Goal: Task Accomplishment & Management: Use online tool/utility

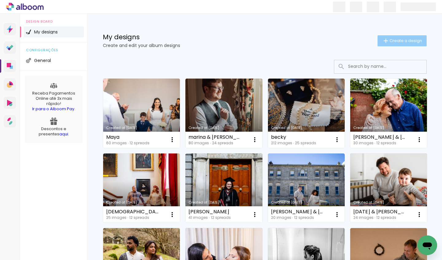
click at [397, 39] on span "Create a design" at bounding box center [406, 41] width 33 height 4
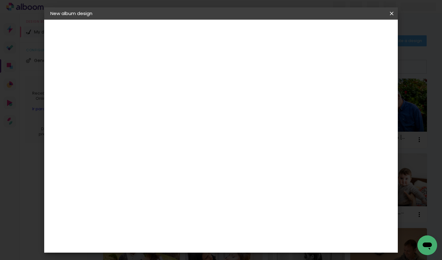
click at [151, 80] on input at bounding box center [151, 83] width 0 height 10
type input "kelen"
type paper-input "kelen"
click at [0, 0] on slot "Next" at bounding box center [0, 0] width 0 height 0
click at [165, 101] on input "[GEOGRAPHIC_DATA]" at bounding box center [160, 105] width 50 height 8
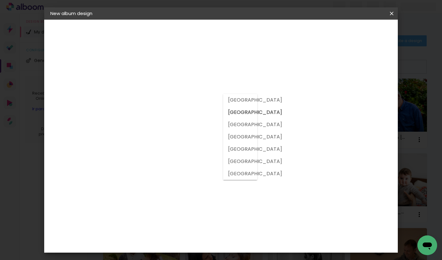
click at [0, 0] on slot "[GEOGRAPHIC_DATA]" at bounding box center [0, 0] width 0 height 0
type input "[GEOGRAPHIC_DATA]"
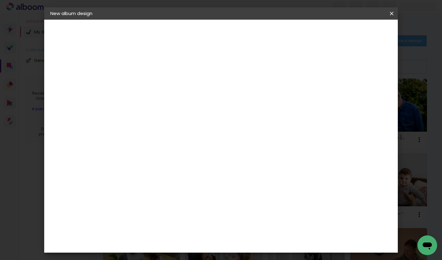
click at [183, 143] on div "DreambooksPro" at bounding box center [167, 145] width 40 height 5
click at [0, 0] on slot "Next" at bounding box center [0, 0] width 0 height 0
click at [168, 102] on input "text" at bounding box center [159, 107] width 17 height 10
click at [249, 102] on paper-item "Álbum" at bounding box center [261, 102] width 123 height 12
type input "Álbum"
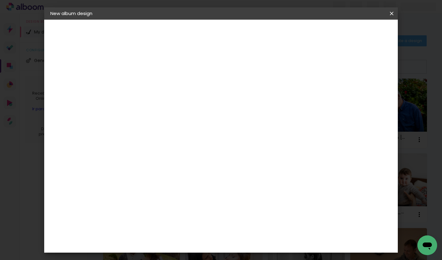
scroll to position [69, 0]
click at [191, 209] on span "20 × 20" at bounding box center [178, 215] width 28 height 13
click at [0, 0] on slot "Next" at bounding box center [0, 0] width 0 height 0
click at [358, 33] on span "Start design" at bounding box center [345, 32] width 26 height 4
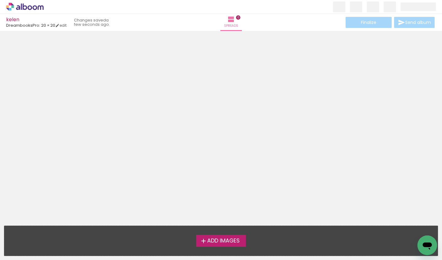
click at [215, 241] on span "Add Images" at bounding box center [223, 241] width 33 height 6
click at [0, 0] on input "file" at bounding box center [0, 0] width 0 height 0
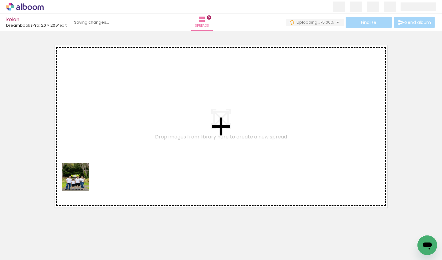
drag, startPoint x: 64, startPoint y: 238, endPoint x: 80, endPoint y: 181, distance: 58.6
click at [80, 181] on quentale-workspace at bounding box center [221, 130] width 442 height 260
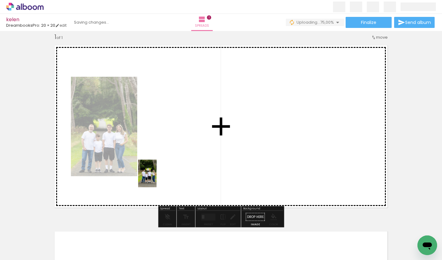
drag, startPoint x: 100, startPoint y: 236, endPoint x: 160, endPoint y: 173, distance: 86.8
click at [160, 173] on quentale-workspace at bounding box center [221, 130] width 442 height 260
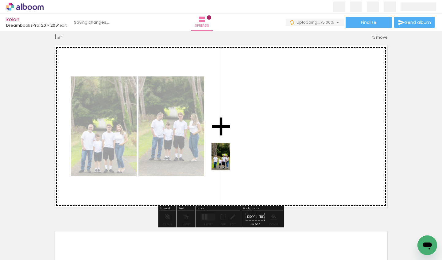
drag, startPoint x: 137, startPoint y: 234, endPoint x: 231, endPoint y: 158, distance: 121.1
click at [231, 158] on quentale-workspace at bounding box center [221, 130] width 442 height 260
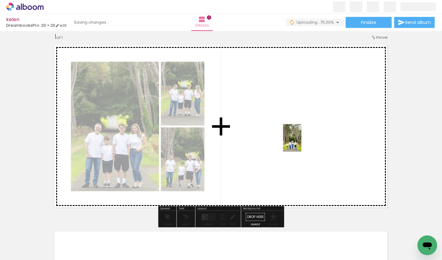
drag, startPoint x: 163, startPoint y: 240, endPoint x: 301, endPoint y: 142, distance: 169.4
click at [301, 142] on quentale-workspace at bounding box center [221, 130] width 442 height 260
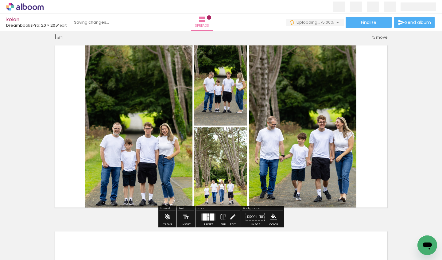
click at [210, 215] on div at bounding box center [212, 216] width 4 height 7
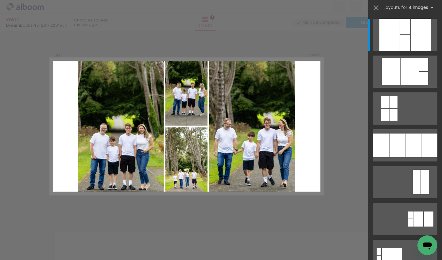
click at [346, 137] on div "Confirm Cancel" at bounding box center [221, 216] width 442 height 387
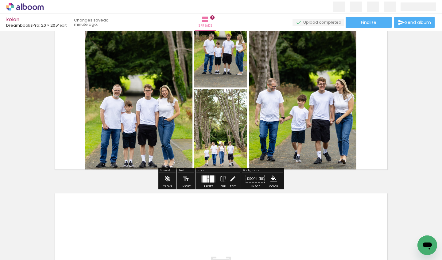
scroll to position [37, 0]
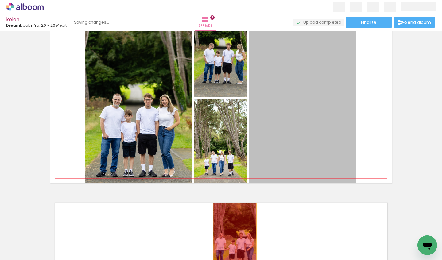
drag, startPoint x: 288, startPoint y: 130, endPoint x: 235, endPoint y: 238, distance: 119.7
click at [235, 238] on quentale-workspace at bounding box center [221, 130] width 442 height 260
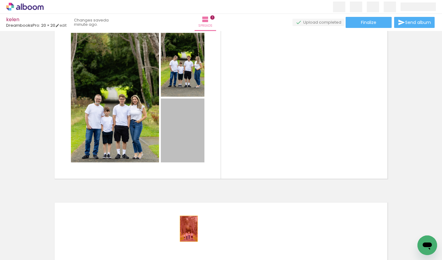
drag, startPoint x: 184, startPoint y: 133, endPoint x: 192, endPoint y: 238, distance: 106.2
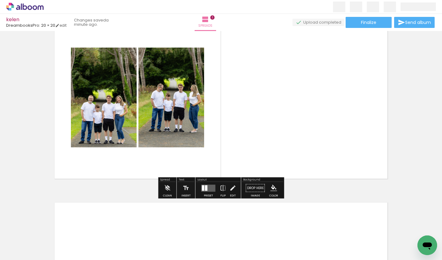
click at [205, 185] on div at bounding box center [206, 188] width 2 height 6
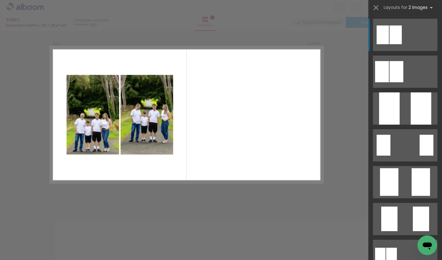
scroll to position [8, 0]
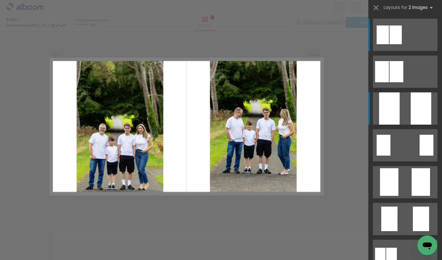
click at [383, 111] on div at bounding box center [389, 108] width 21 height 32
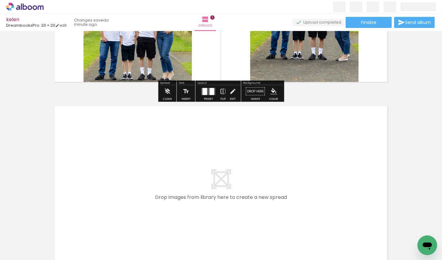
scroll to position [135, 0]
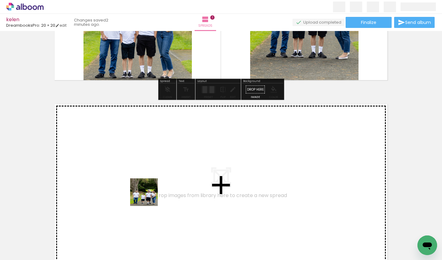
click at [149, 196] on quentale-workspace at bounding box center [221, 130] width 442 height 260
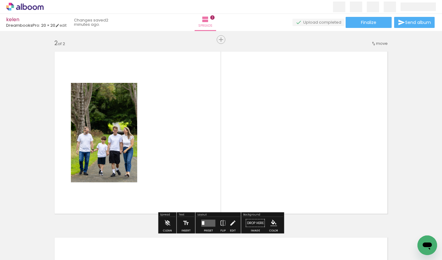
scroll to position [194, 0]
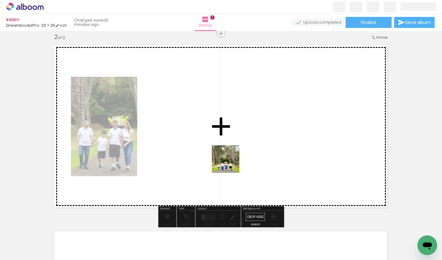
drag, startPoint x: 169, startPoint y: 236, endPoint x: 240, endPoint y: 156, distance: 107.6
click at [240, 156] on quentale-workspace at bounding box center [221, 130] width 442 height 260
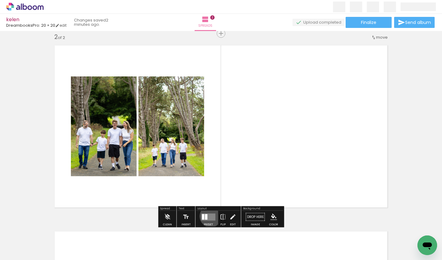
click at [210, 216] on quentale-layouter at bounding box center [208, 216] width 14 height 7
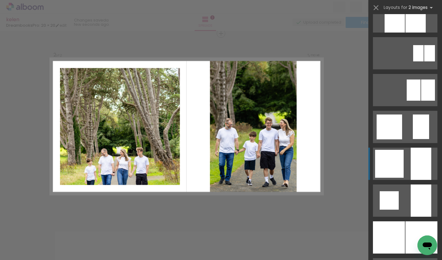
scroll to position [425, 0]
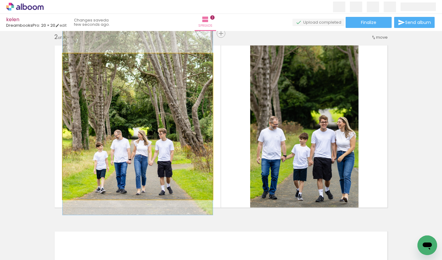
drag, startPoint x: 149, startPoint y: 151, endPoint x: 152, endPoint y: 127, distance: 24.4
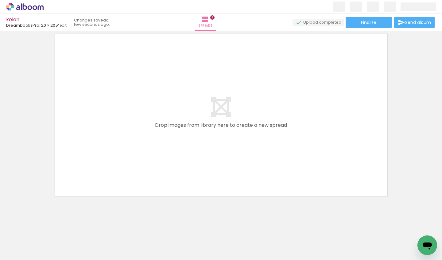
scroll to position [391, 0]
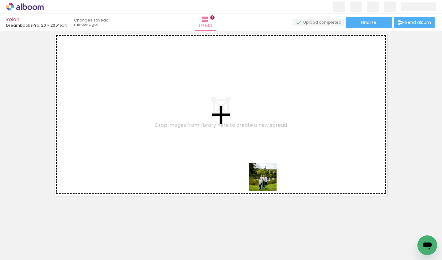
drag, startPoint x: 299, startPoint y: 242, endPoint x: 252, endPoint y: 160, distance: 94.7
click at [252, 160] on quentale-workspace at bounding box center [221, 130] width 442 height 260
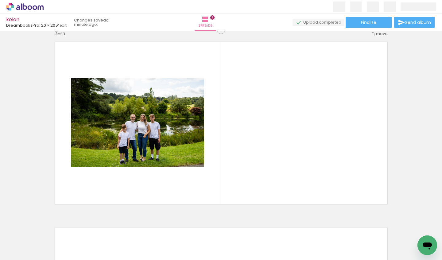
scroll to position [380, 0]
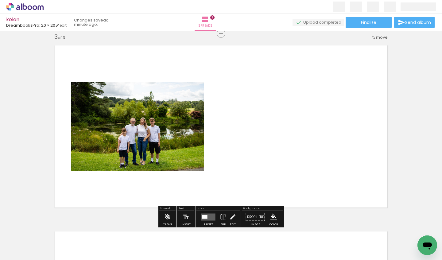
click at [207, 216] on quentale-layouter at bounding box center [208, 216] width 14 height 7
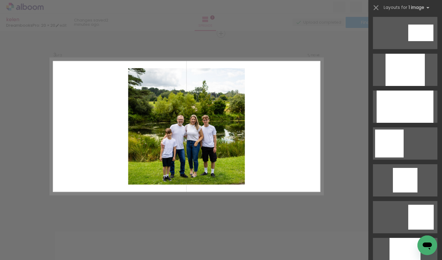
scroll to position [328, 0]
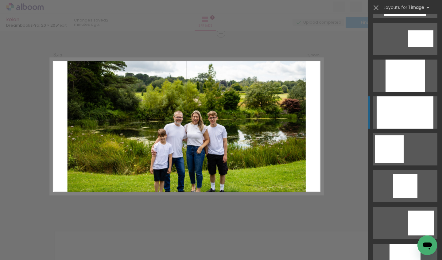
click at [403, 92] on div at bounding box center [405, 76] width 39 height 32
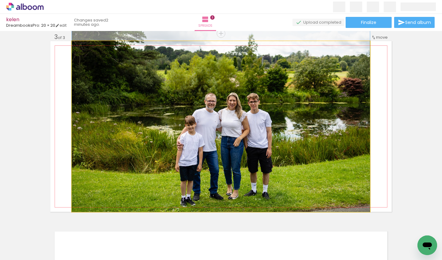
drag, startPoint x: 204, startPoint y: 145, endPoint x: 204, endPoint y: 130, distance: 16.0
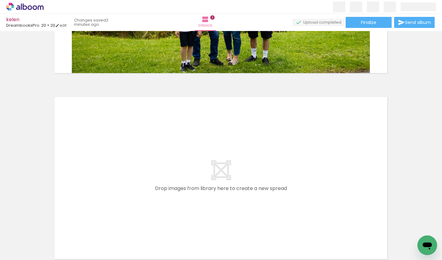
scroll to position [515, 0]
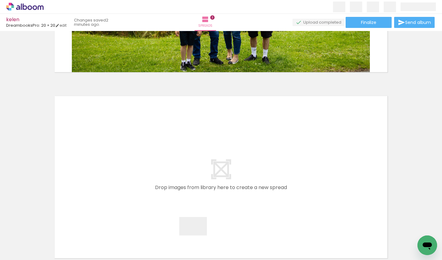
drag, startPoint x: 199, startPoint y: 240, endPoint x: 183, endPoint y: 195, distance: 47.9
click at [183, 195] on quentale-workspace at bounding box center [221, 130] width 442 height 260
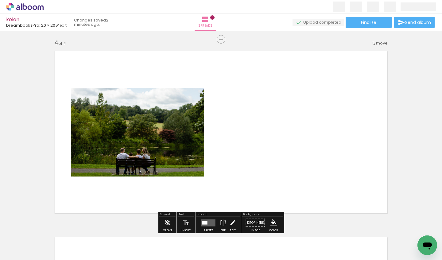
scroll to position [566, 0]
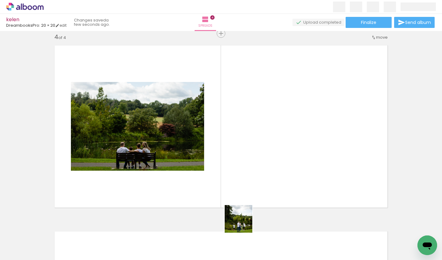
drag, startPoint x: 241, startPoint y: 242, endPoint x: 264, endPoint y: 166, distance: 78.9
click at [264, 166] on quentale-workspace at bounding box center [221, 130] width 442 height 260
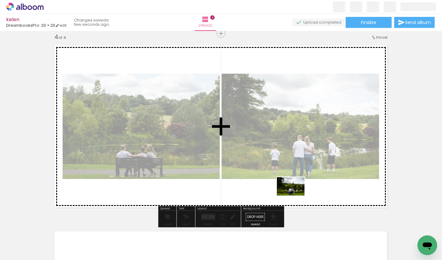
drag, startPoint x: 269, startPoint y: 243, endPoint x: 295, endPoint y: 196, distance: 54.1
click at [295, 196] on quentale-workspace at bounding box center [221, 130] width 442 height 260
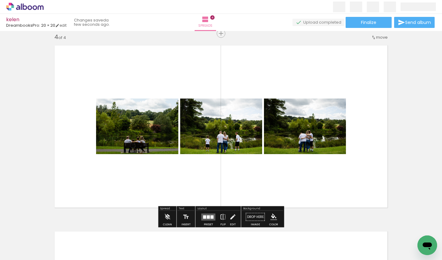
scroll to position [0, 129]
click at [206, 216] on quentale-layouter at bounding box center [208, 216] width 14 height 7
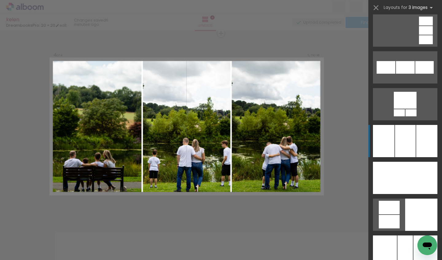
scroll to position [1441, 0]
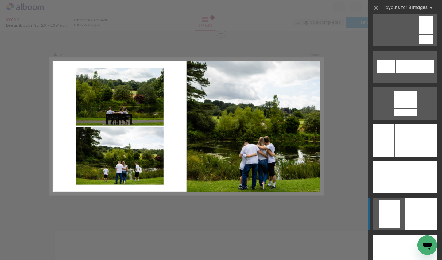
click at [416, 157] on div at bounding box center [426, 140] width 21 height 32
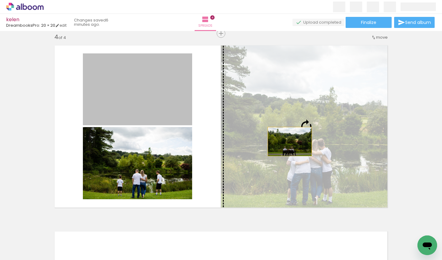
drag, startPoint x: 131, startPoint y: 93, endPoint x: 296, endPoint y: 145, distance: 172.7
click at [0, 0] on slot at bounding box center [0, 0] width 0 height 0
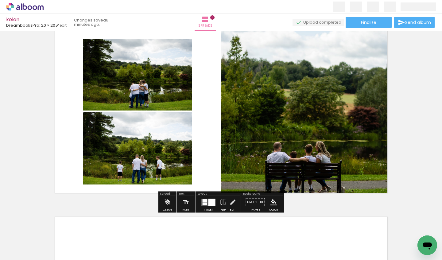
scroll to position [581, 0]
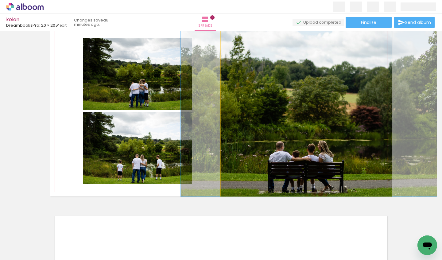
drag, startPoint x: 301, startPoint y: 155, endPoint x: 303, endPoint y: 149, distance: 6.0
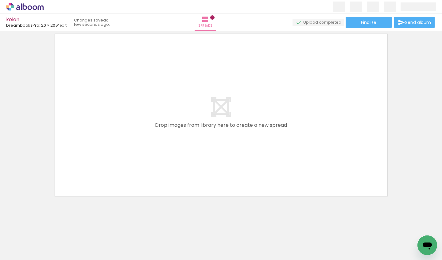
scroll to position [763, 0]
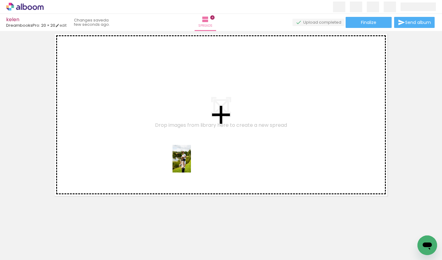
click at [191, 162] on quentale-workspace at bounding box center [221, 130] width 442 height 260
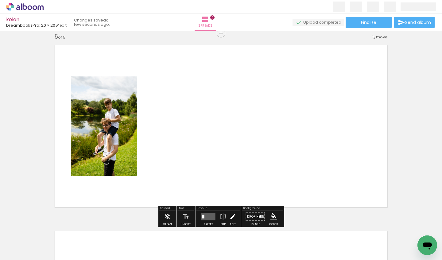
scroll to position [752, 0]
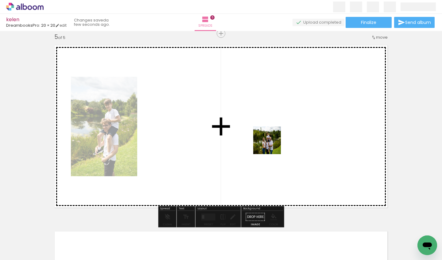
click at [273, 139] on quentale-workspace at bounding box center [221, 130] width 442 height 260
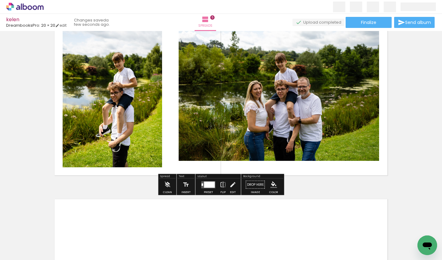
scroll to position [784, 0]
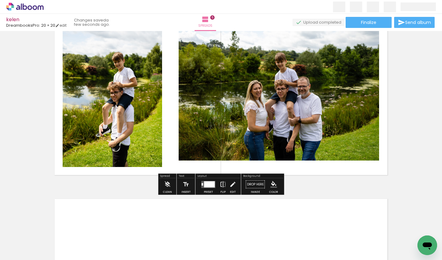
click at [223, 185] on iron-icon at bounding box center [223, 184] width 7 height 12
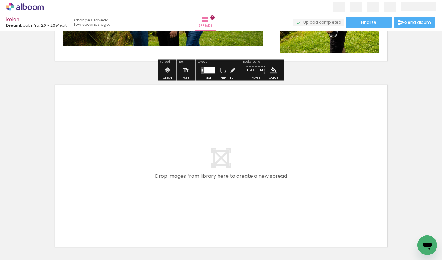
scroll to position [902, 0]
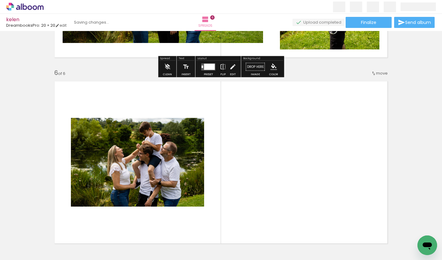
drag, startPoint x: 282, startPoint y: 238, endPoint x: 246, endPoint y: 181, distance: 67.6
click at [246, 181] on quentale-workspace at bounding box center [221, 130] width 442 height 260
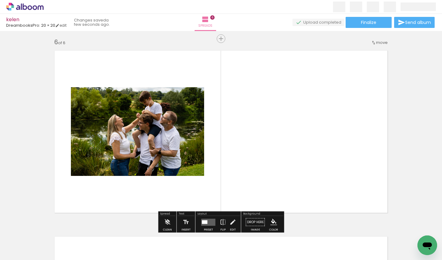
scroll to position [938, 0]
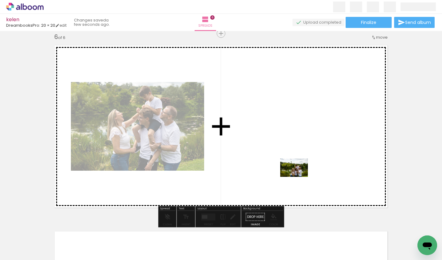
click at [298, 176] on quentale-workspace at bounding box center [221, 130] width 442 height 260
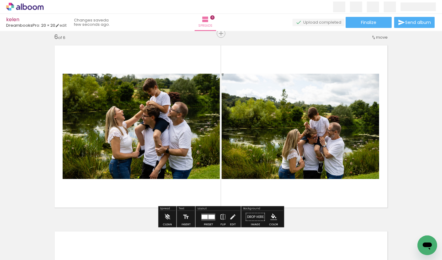
click at [207, 215] on quentale-layouter at bounding box center [208, 216] width 14 height 7
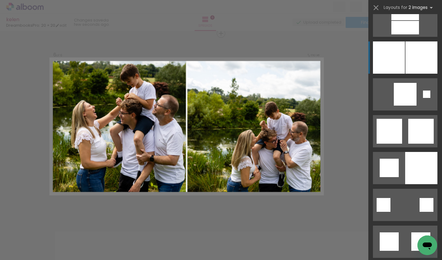
scroll to position [1530, 0]
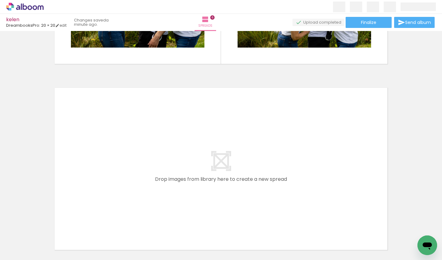
scroll to position [0, 246]
drag, startPoint x: 228, startPoint y: 238, endPoint x: 200, endPoint y: 176, distance: 69.0
click at [200, 176] on quentale-workspace at bounding box center [221, 130] width 442 height 260
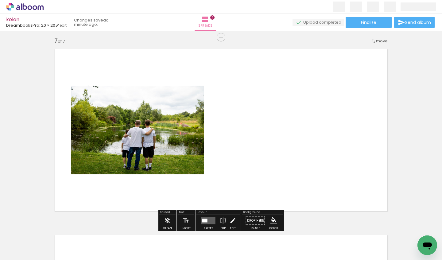
scroll to position [1124, 0]
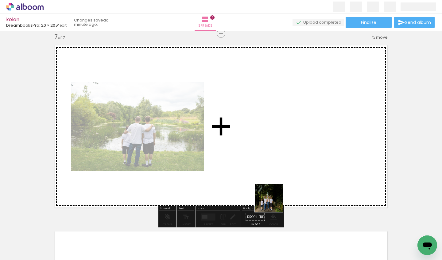
drag, startPoint x: 262, startPoint y: 235, endPoint x: 282, endPoint y: 188, distance: 51.3
click at [282, 188] on quentale-workspace at bounding box center [221, 130] width 442 height 260
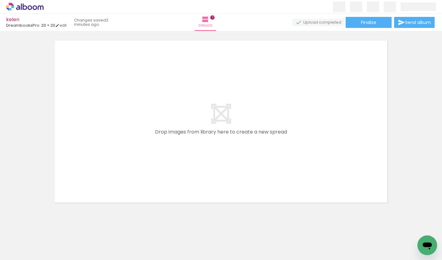
scroll to position [0, 415]
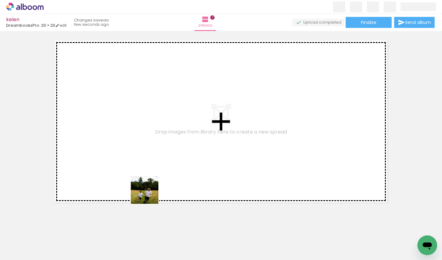
drag, startPoint x: 130, startPoint y: 243, endPoint x: 170, endPoint y: 153, distance: 98.7
click at [170, 153] on quentale-workspace at bounding box center [221, 130] width 442 height 260
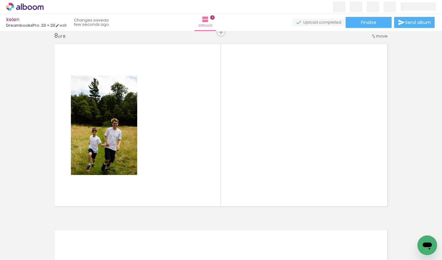
scroll to position [1310, 0]
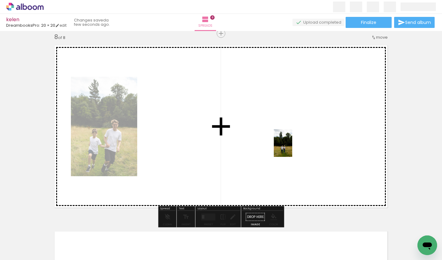
drag, startPoint x: 164, startPoint y: 246, endPoint x: 297, endPoint y: 143, distance: 167.4
click at [297, 143] on quentale-workspace at bounding box center [221, 130] width 442 height 260
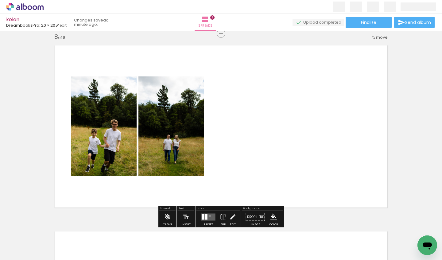
click at [209, 216] on quentale-layouter at bounding box center [208, 216] width 14 height 7
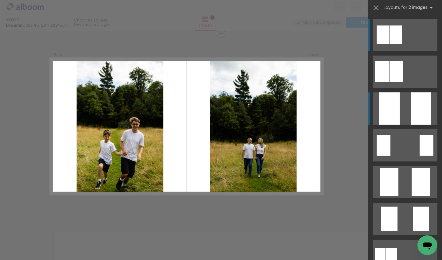
click at [393, 117] on div at bounding box center [389, 108] width 21 height 32
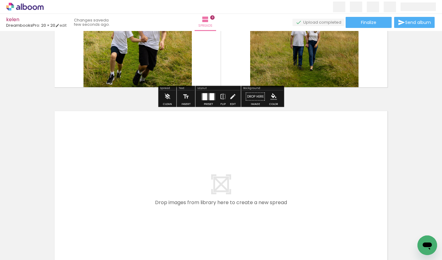
scroll to position [1448, 0]
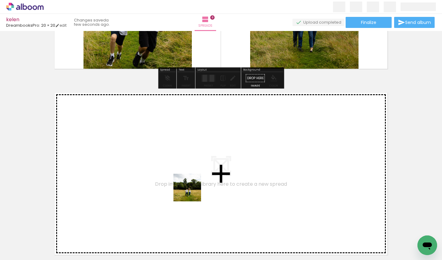
drag, startPoint x: 196, startPoint y: 243, endPoint x: 191, endPoint y: 189, distance: 54.9
click at [191, 189] on quentale-workspace at bounding box center [221, 130] width 442 height 260
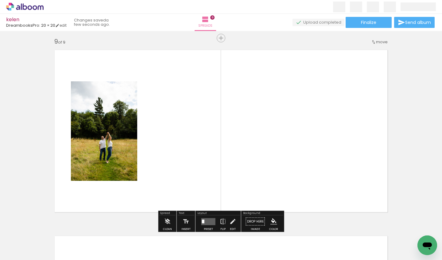
scroll to position [1496, 0]
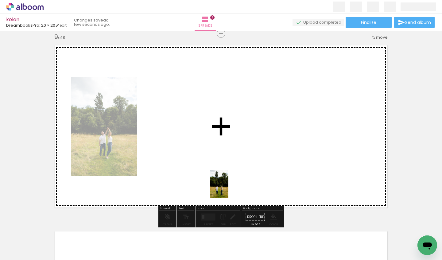
drag, startPoint x: 240, startPoint y: 237, endPoint x: 228, endPoint y: 189, distance: 49.7
click at [228, 189] on quentale-workspace at bounding box center [221, 130] width 442 height 260
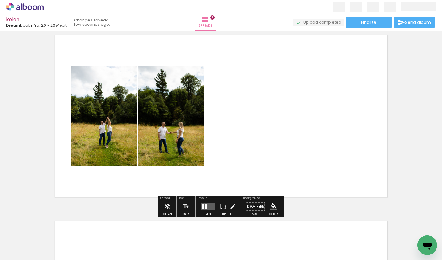
scroll to position [1506, 1]
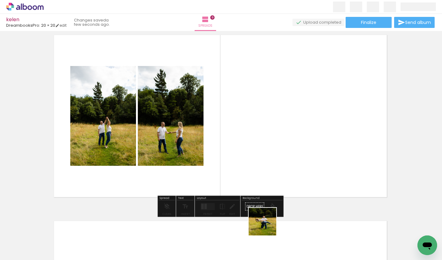
drag, startPoint x: 266, startPoint y: 242, endPoint x: 275, endPoint y: 168, distance: 74.3
click at [275, 168] on quentale-workspace at bounding box center [221, 130] width 442 height 260
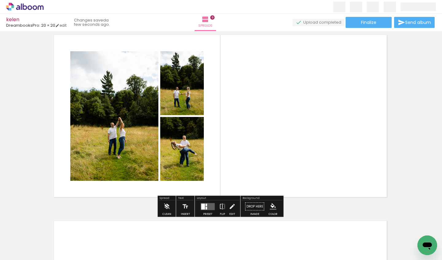
click at [206, 206] on quentale-layouter at bounding box center [208, 206] width 14 height 7
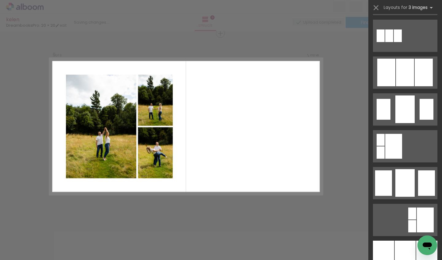
scroll to position [417, 0]
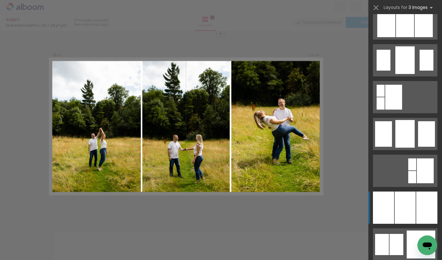
click at [400, 204] on div at bounding box center [405, 208] width 21 height 32
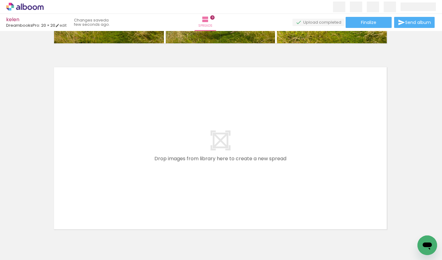
scroll to position [1664, 1]
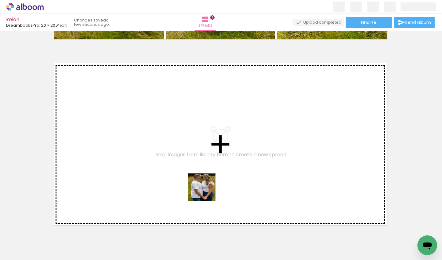
click at [192, 183] on quentale-workspace at bounding box center [221, 130] width 442 height 260
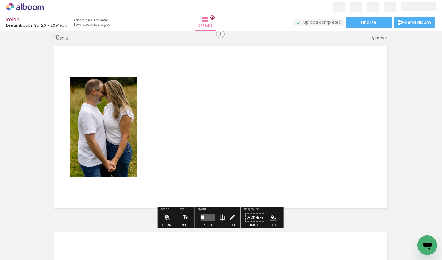
scroll to position [1682, 1]
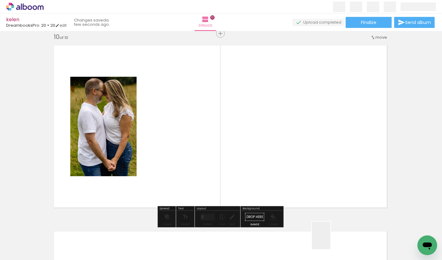
drag, startPoint x: 332, startPoint y: 244, endPoint x: 292, endPoint y: 187, distance: 69.7
click at [292, 187] on quentale-workspace at bounding box center [221, 130] width 442 height 260
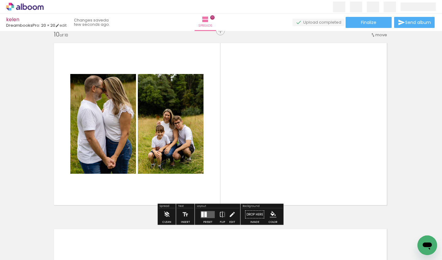
scroll to position [1685, 1]
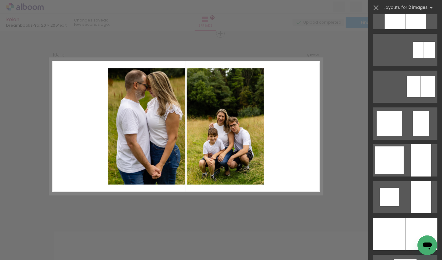
scroll to position [429, 0]
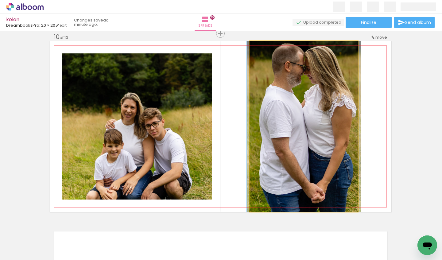
click at [317, 146] on quentale-photo at bounding box center [304, 126] width 108 height 171
drag, startPoint x: 317, startPoint y: 146, endPoint x: 317, endPoint y: 154, distance: 7.4
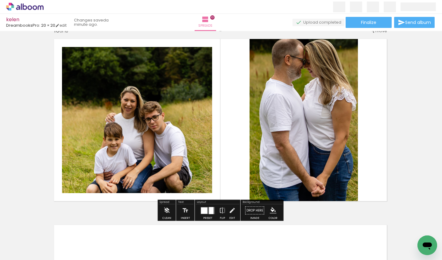
scroll to position [1679, 1]
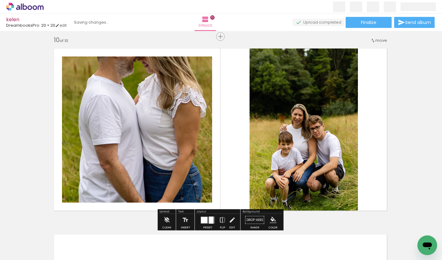
drag, startPoint x: 149, startPoint y: 130, endPoint x: 288, endPoint y: 135, distance: 139.7
click at [0, 0] on slot at bounding box center [0, 0] width 0 height 0
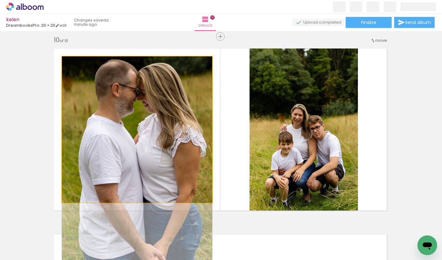
drag, startPoint x: 126, startPoint y: 100, endPoint x: 129, endPoint y: 142, distance: 42.4
click at [129, 142] on div at bounding box center [137, 168] width 150 height 225
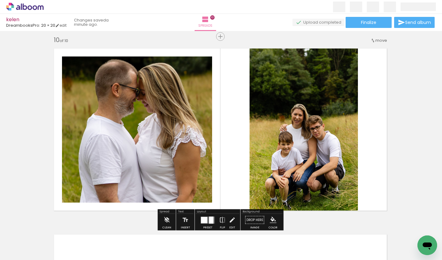
click at [243, 148] on quentale-layouter at bounding box center [220, 129] width 341 height 171
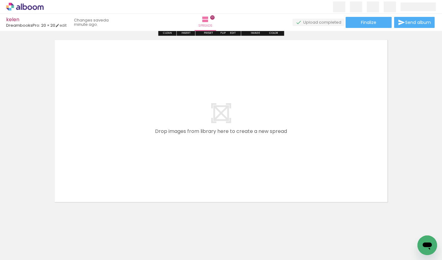
scroll to position [1875, 0]
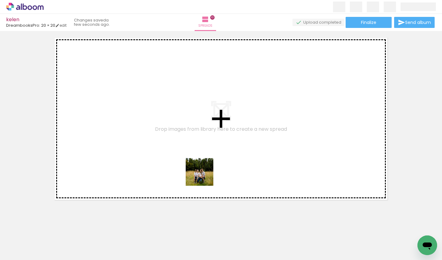
drag, startPoint x: 261, startPoint y: 238, endPoint x: 187, endPoint y: 170, distance: 100.6
click at [187, 170] on quentale-workspace at bounding box center [221, 130] width 442 height 260
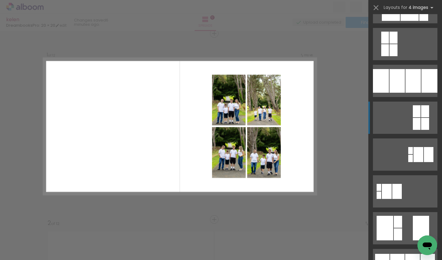
scroll to position [65, 0]
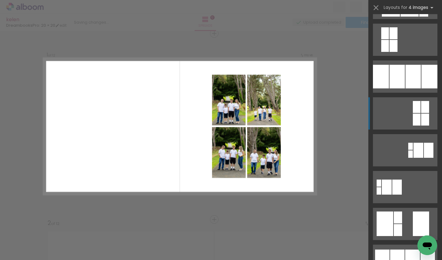
scroll to position [71, 0]
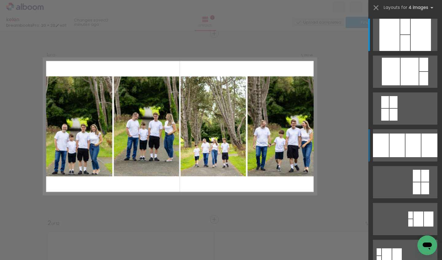
click at [419, 71] on div at bounding box center [423, 65] width 9 height 14
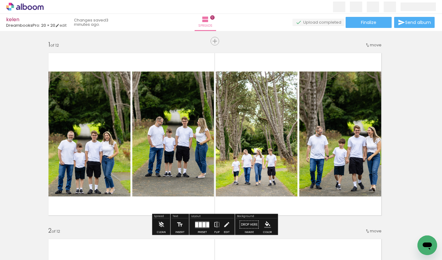
scroll to position [0, 0]
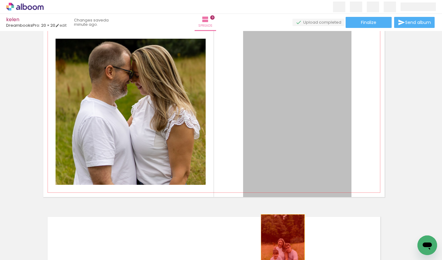
scroll to position [1522, 7]
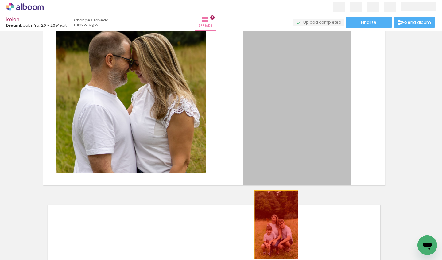
drag, startPoint x: 274, startPoint y: 122, endPoint x: 275, endPoint y: 245, distance: 122.8
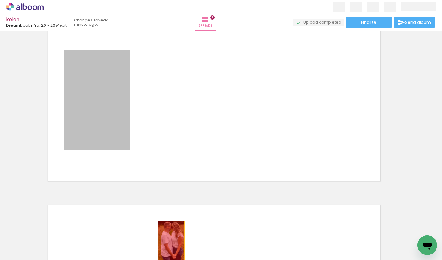
drag, startPoint x: 106, startPoint y: 117, endPoint x: 173, endPoint y: 243, distance: 142.9
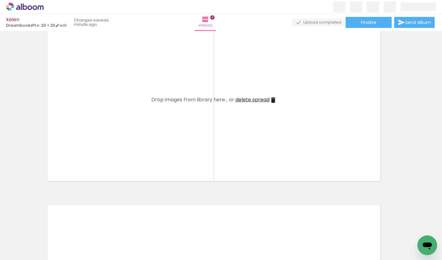
click at [273, 99] on iron-icon at bounding box center [273, 99] width 7 height 7
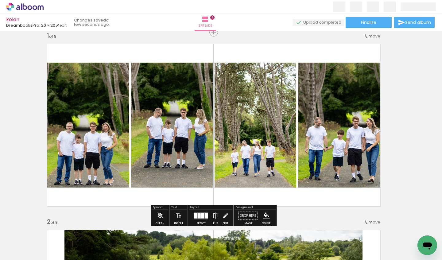
scroll to position [11, 7]
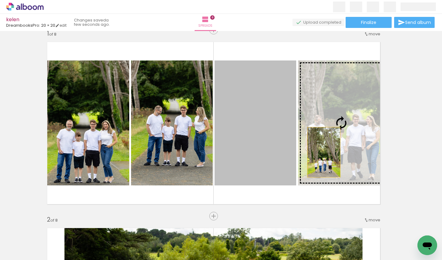
drag, startPoint x: 261, startPoint y: 156, endPoint x: 354, endPoint y: 147, distance: 93.4
click at [0, 0] on slot at bounding box center [0, 0] width 0 height 0
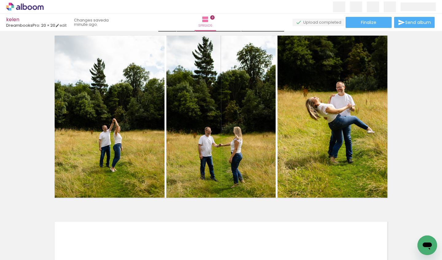
scroll to position [1323, 0]
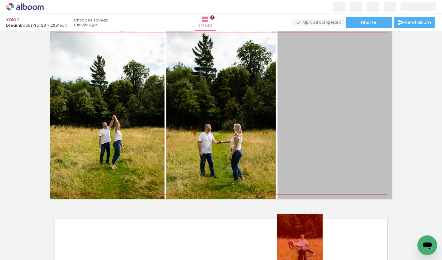
drag, startPoint x: 327, startPoint y: 121, endPoint x: 300, endPoint y: 248, distance: 130.2
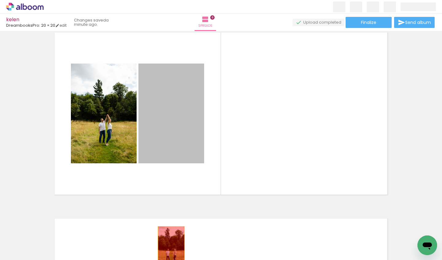
drag, startPoint x: 158, startPoint y: 127, endPoint x: 171, endPoint y: 246, distance: 119.6
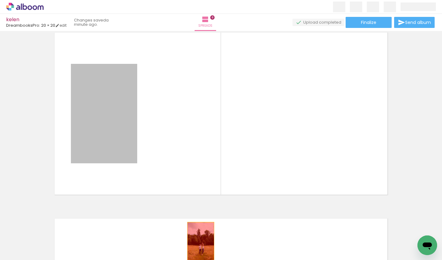
drag, startPoint x: 114, startPoint y: 127, endPoint x: 201, endPoint y: 242, distance: 144.9
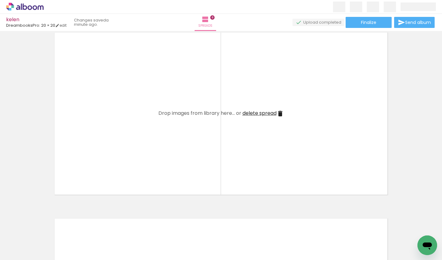
click at [282, 114] on iron-icon at bounding box center [280, 113] width 7 height 7
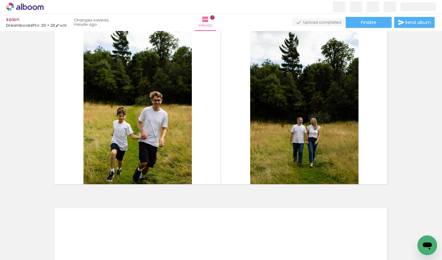
scroll to position [1146, 0]
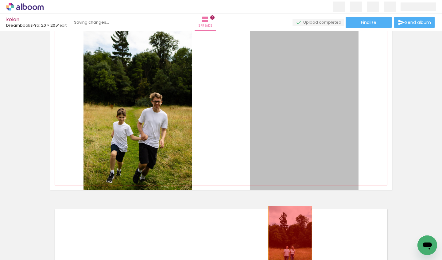
drag, startPoint x: 289, startPoint y: 142, endPoint x: 292, endPoint y: 241, distance: 98.6
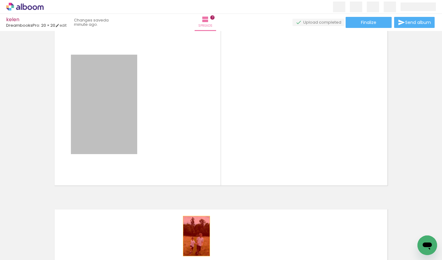
drag, startPoint x: 116, startPoint y: 113, endPoint x: 197, endPoint y: 236, distance: 147.7
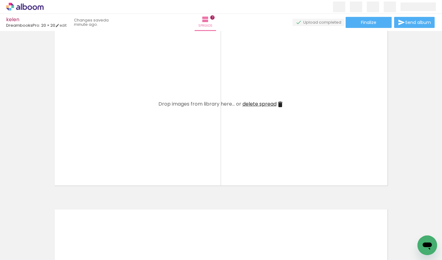
click at [280, 106] on iron-icon at bounding box center [280, 104] width 7 height 7
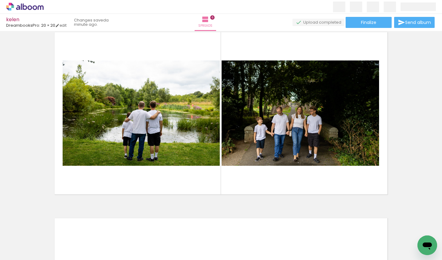
scroll to position [949, 0]
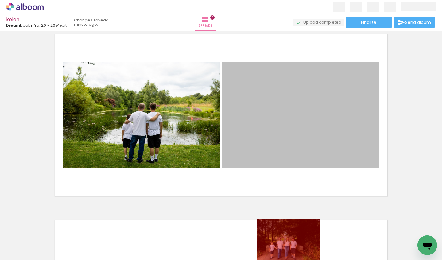
drag, startPoint x: 292, startPoint y: 126, endPoint x: 288, endPoint y: 240, distance: 114.6
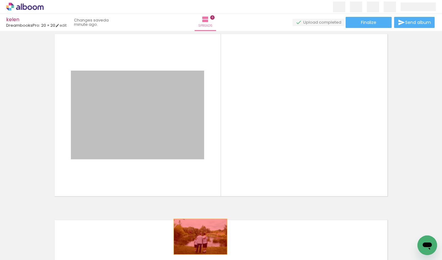
drag, startPoint x: 169, startPoint y: 113, endPoint x: 202, endPoint y: 238, distance: 129.6
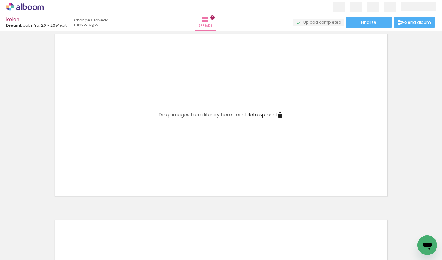
click at [282, 115] on iron-icon at bounding box center [280, 114] width 7 height 7
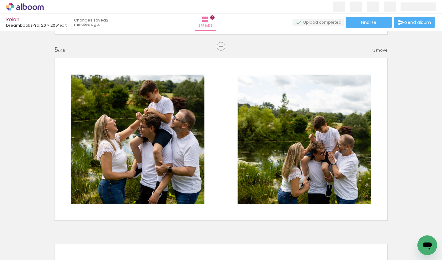
scroll to position [736, 0]
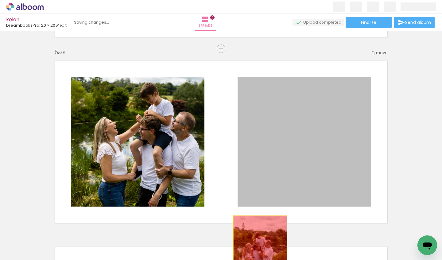
drag, startPoint x: 276, startPoint y: 121, endPoint x: 261, endPoint y: 242, distance: 122.3
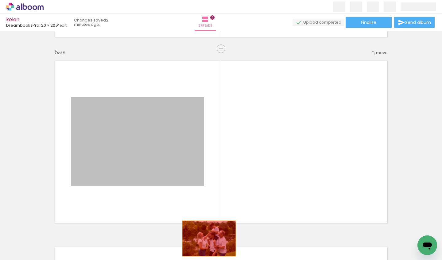
drag, startPoint x: 179, startPoint y: 171, endPoint x: 210, endPoint y: 240, distance: 76.3
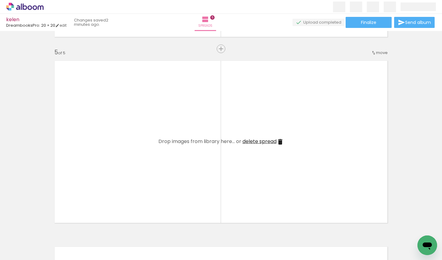
click at [281, 142] on iron-icon at bounding box center [280, 141] width 7 height 7
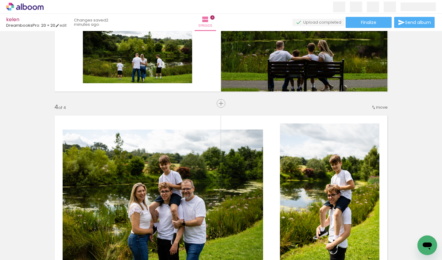
scroll to position [495, 0]
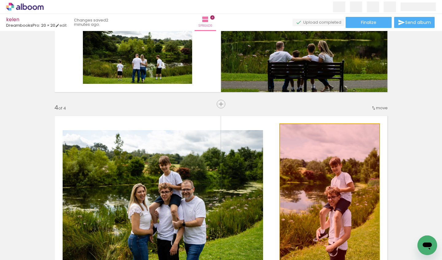
drag, startPoint x: 324, startPoint y: 168, endPoint x: 297, endPoint y: 238, distance: 74.8
click at [297, 238] on quentale-workspace at bounding box center [221, 130] width 442 height 260
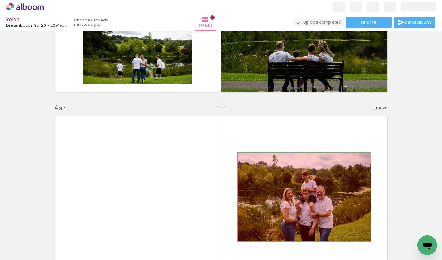
drag, startPoint x: 264, startPoint y: 189, endPoint x: 272, endPoint y: 239, distance: 50.3
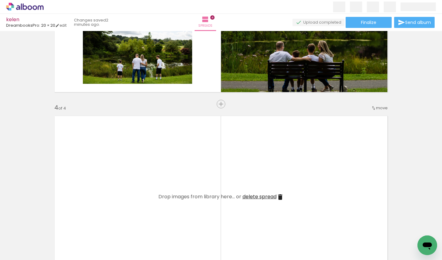
click at [281, 197] on iron-icon at bounding box center [280, 196] width 7 height 7
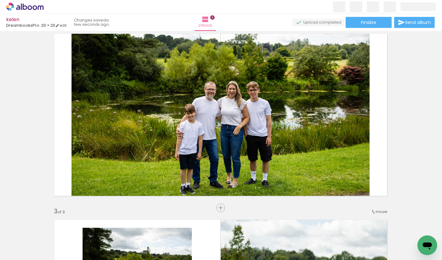
scroll to position [206, 0]
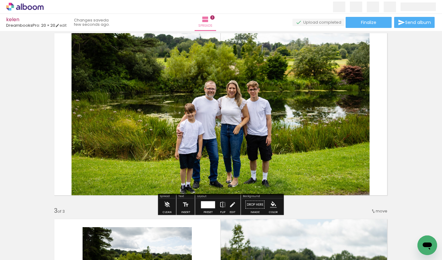
click at [246, 142] on quentale-photo at bounding box center [221, 114] width 298 height 171
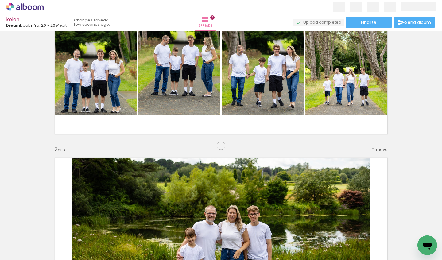
scroll to position [60, 0]
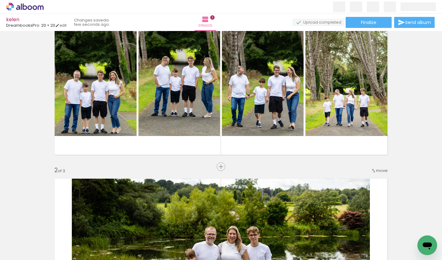
click at [378, 169] on span "move" at bounding box center [382, 171] width 12 height 6
click at [373, 169] on paper-item "before 1" at bounding box center [363, 170] width 47 height 10
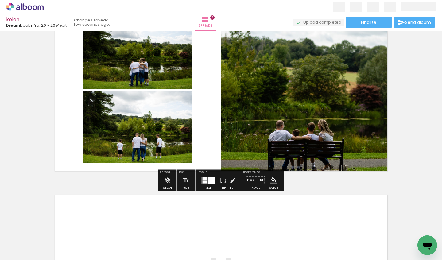
scroll to position [411, 0]
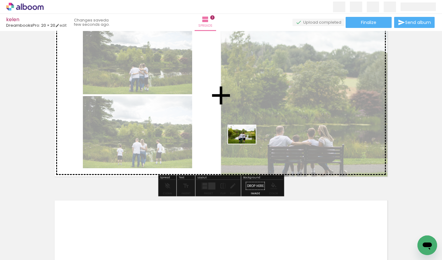
drag, startPoint x: 362, startPoint y: 244, endPoint x: 246, endPoint y: 144, distance: 153.4
click at [246, 144] on quentale-workspace at bounding box center [221, 130] width 442 height 260
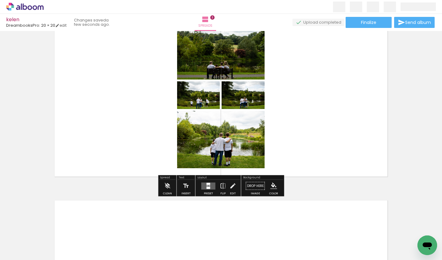
click at [208, 186] on quentale-layouter at bounding box center [208, 185] width 14 height 7
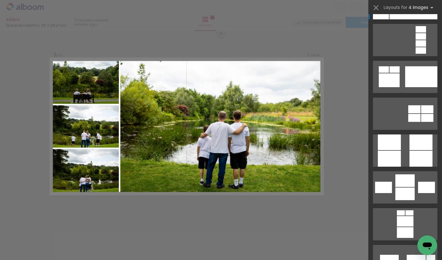
scroll to position [2022, 0]
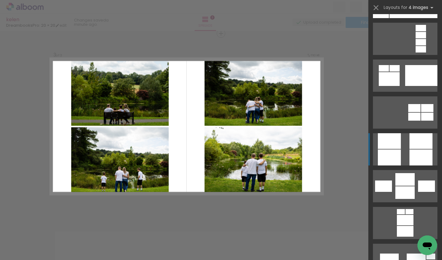
click at [418, 86] on div at bounding box center [421, 75] width 32 height 21
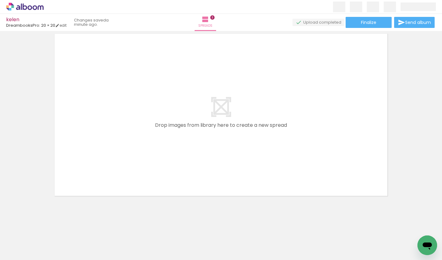
scroll to position [577, 0]
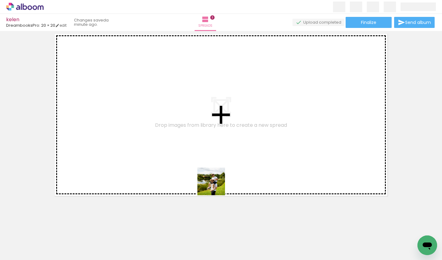
drag, startPoint x: 226, startPoint y: 239, endPoint x: 208, endPoint y: 161, distance: 80.0
click at [208, 161] on quentale-workspace at bounding box center [221, 130] width 442 height 260
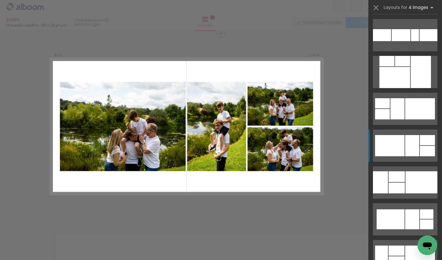
scroll to position [1440, 0]
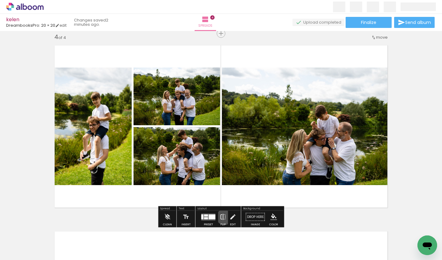
click at [223, 217] on iron-icon at bounding box center [223, 217] width 7 height 12
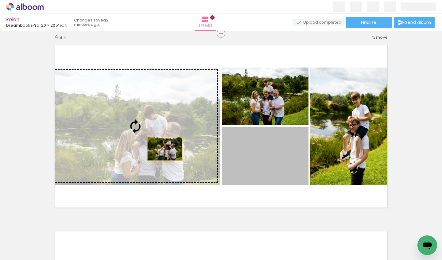
drag, startPoint x: 269, startPoint y: 158, endPoint x: 162, endPoint y: 149, distance: 106.9
click at [0, 0] on slot at bounding box center [0, 0] width 0 height 0
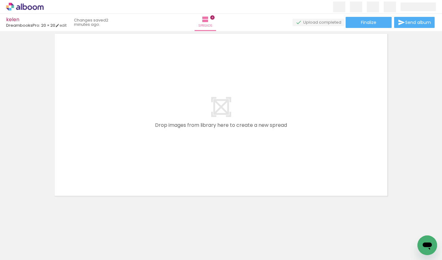
scroll to position [0, 394]
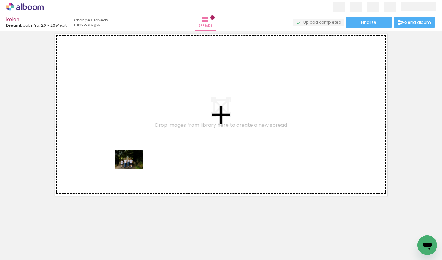
drag, startPoint x: 110, startPoint y: 243, endPoint x: 134, endPoint y: 169, distance: 78.2
click at [134, 169] on quentale-workspace at bounding box center [221, 130] width 442 height 260
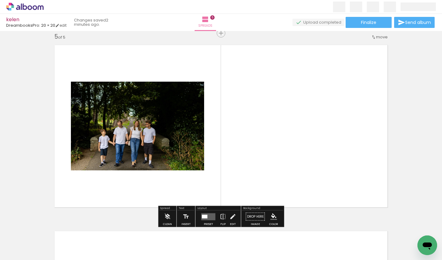
scroll to position [752, 0]
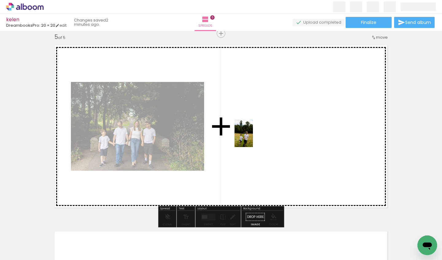
drag, startPoint x: 152, startPoint y: 244, endPoint x: 254, endPoint y: 135, distance: 149.2
click at [254, 136] on quentale-workspace at bounding box center [221, 130] width 442 height 260
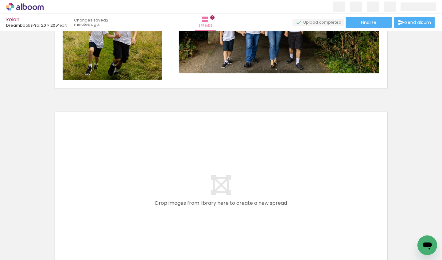
scroll to position [872, 0]
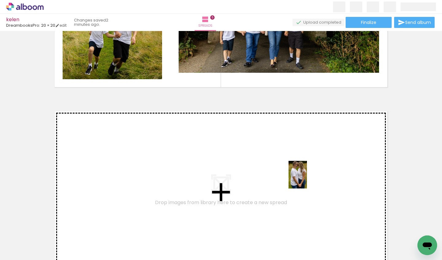
drag, startPoint x: 292, startPoint y: 235, endPoint x: 307, endPoint y: 179, distance: 58.2
click at [307, 179] on quentale-workspace at bounding box center [221, 130] width 442 height 260
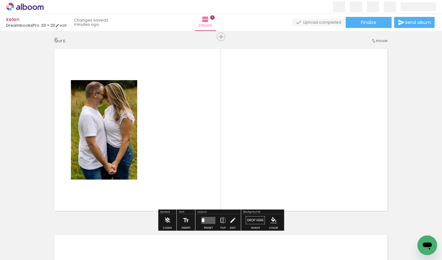
scroll to position [938, 0]
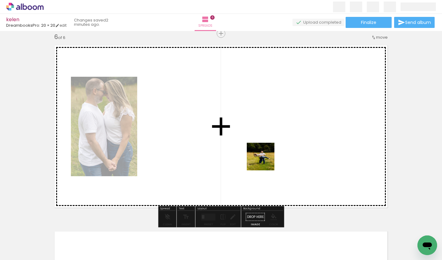
drag, startPoint x: 259, startPoint y: 236, endPoint x: 266, endPoint y: 158, distance: 78.3
click at [266, 158] on quentale-workspace at bounding box center [221, 130] width 442 height 260
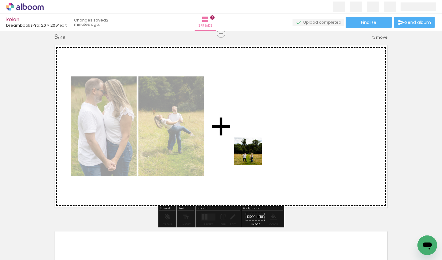
drag, startPoint x: 218, startPoint y: 248, endPoint x: 258, endPoint y: 143, distance: 113.1
click at [258, 143] on quentale-workspace at bounding box center [221, 130] width 442 height 260
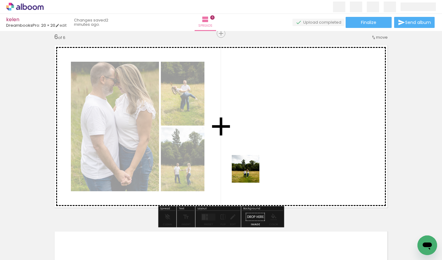
drag, startPoint x: 187, startPoint y: 242, endPoint x: 258, endPoint y: 168, distance: 102.7
click at [258, 168] on quentale-workspace at bounding box center [221, 130] width 442 height 260
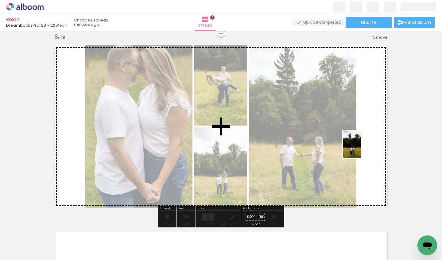
drag, startPoint x: 154, startPoint y: 245, endPoint x: 363, endPoint y: 148, distance: 230.7
click at [363, 148] on quentale-workspace at bounding box center [221, 130] width 442 height 260
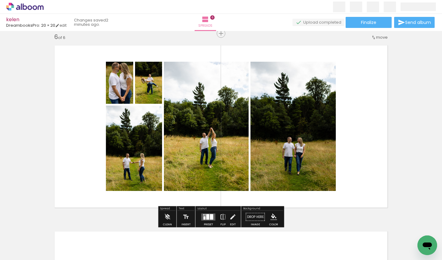
click at [210, 216] on div at bounding box center [211, 217] width 3 height 6
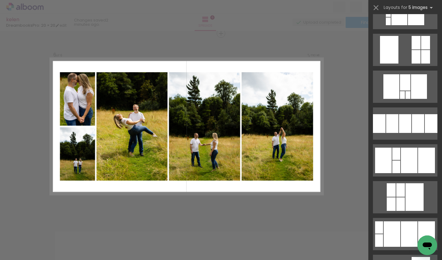
scroll to position [1502, 0]
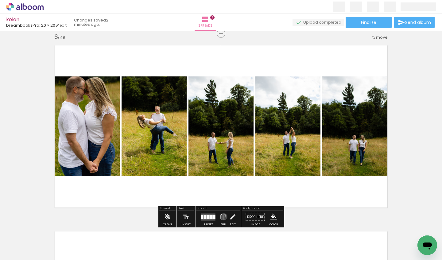
click at [223, 217] on iron-icon at bounding box center [223, 217] width 7 height 12
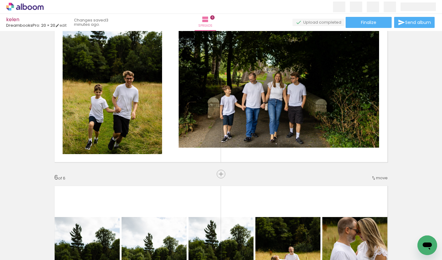
scroll to position [801, 0]
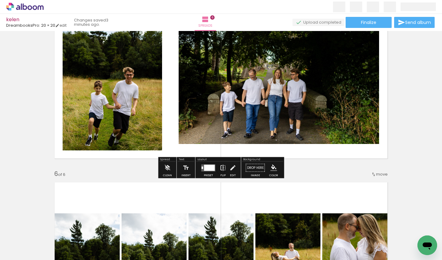
click at [223, 168] on iron-icon at bounding box center [223, 168] width 7 height 12
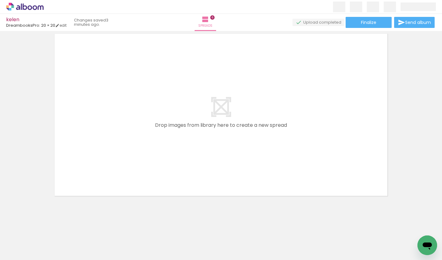
scroll to position [0, 647]
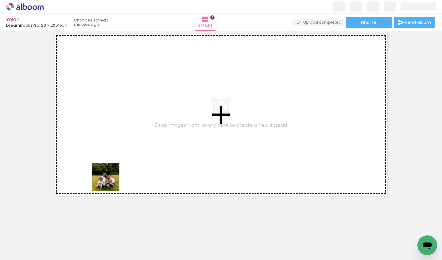
drag, startPoint x: 104, startPoint y: 235, endPoint x: 110, endPoint y: 169, distance: 65.6
click at [110, 169] on quentale-workspace at bounding box center [221, 130] width 442 height 260
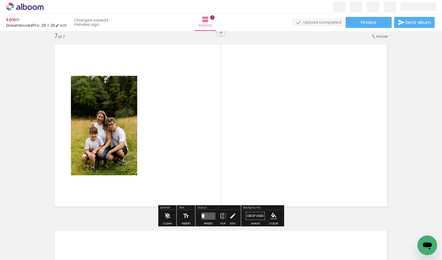
scroll to position [1124, 0]
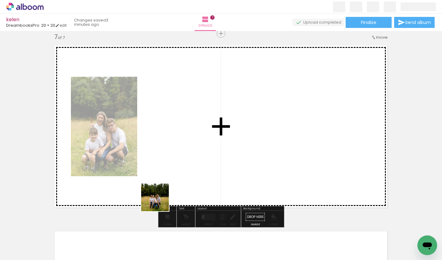
drag, startPoint x: 141, startPoint y: 236, endPoint x: 192, endPoint y: 143, distance: 106.3
click at [192, 143] on quentale-workspace at bounding box center [221, 130] width 442 height 260
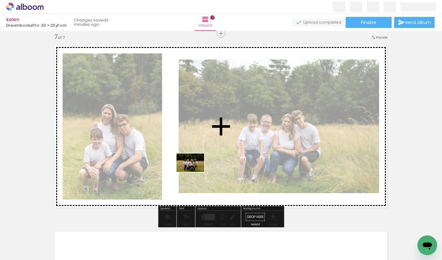
drag, startPoint x: 173, startPoint y: 241, endPoint x: 195, endPoint y: 172, distance: 72.5
click at [195, 172] on quentale-workspace at bounding box center [221, 130] width 442 height 260
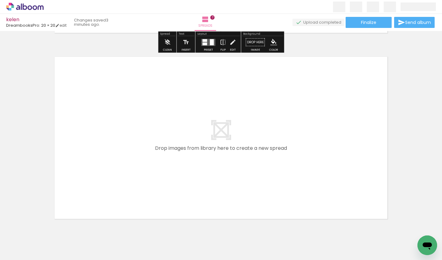
scroll to position [1301, 0]
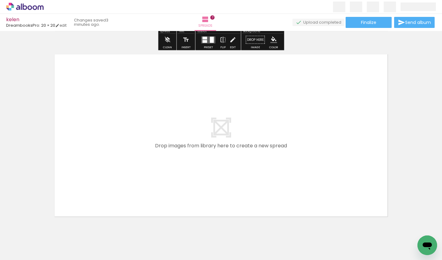
drag, startPoint x: 203, startPoint y: 244, endPoint x: 207, endPoint y: 180, distance: 63.4
click at [207, 180] on quentale-workspace at bounding box center [221, 130] width 442 height 260
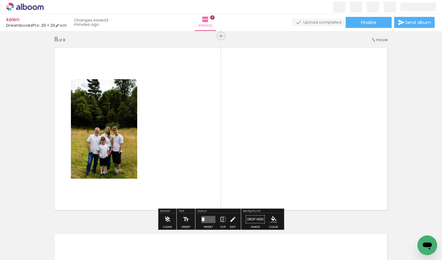
scroll to position [1310, 0]
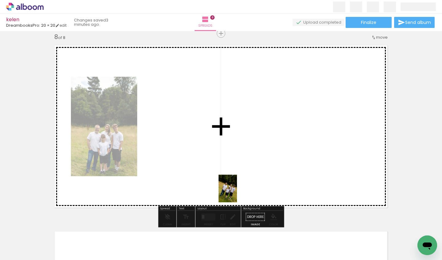
drag, startPoint x: 242, startPoint y: 243, endPoint x: 237, endPoint y: 188, distance: 55.1
click at [237, 191] on quentale-workspace at bounding box center [221, 130] width 442 height 260
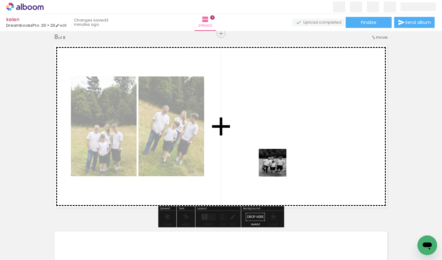
drag, startPoint x: 278, startPoint y: 235, endPoint x: 277, endPoint y: 165, distance: 69.7
click at [277, 165] on quentale-workspace at bounding box center [221, 130] width 442 height 260
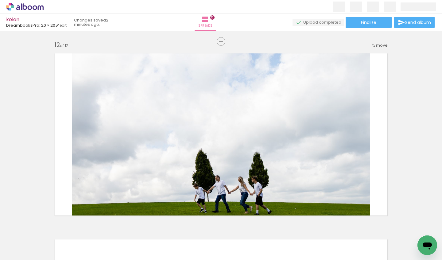
scroll to position [2058, 0]
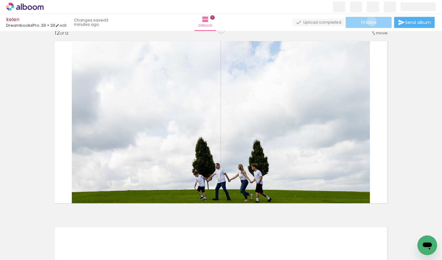
click at [370, 21] on span "Finalize" at bounding box center [368, 22] width 15 height 4
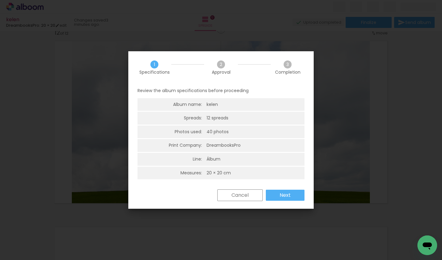
click at [285, 198] on paper-button "Next" at bounding box center [285, 195] width 39 height 11
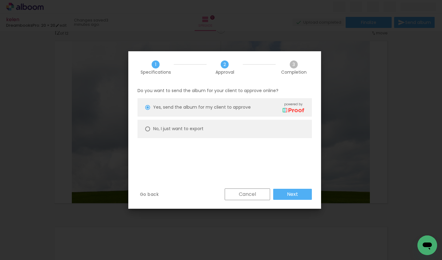
click at [149, 110] on div at bounding box center [147, 107] width 5 height 5
type paper-radio-button "on"
click at [298, 194] on paper-button "Next" at bounding box center [292, 194] width 39 height 11
type input "High, 300 DPI"
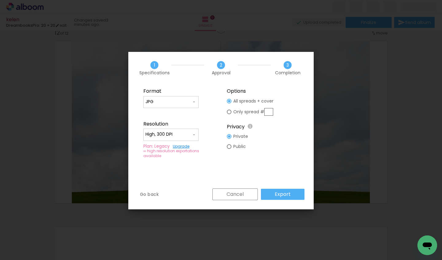
click at [298, 194] on paper-button "Export" at bounding box center [283, 194] width 44 height 11
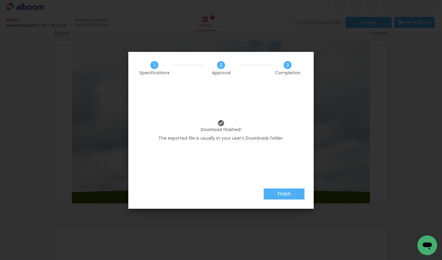
click at [298, 194] on paper-button "Finish" at bounding box center [284, 193] width 41 height 11
